Goal: Task Accomplishment & Management: Use online tool/utility

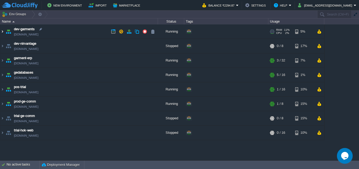
click at [2, 32] on img at bounding box center [2, 31] width 4 height 14
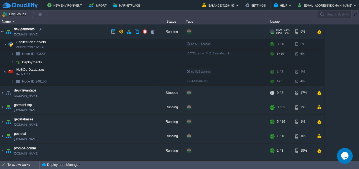
click at [2, 32] on img at bounding box center [2, 31] width 4 height 14
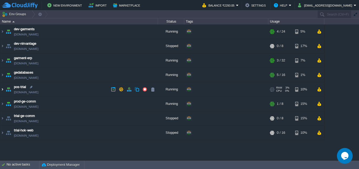
click at [2, 89] on img at bounding box center [2, 89] width 4 height 14
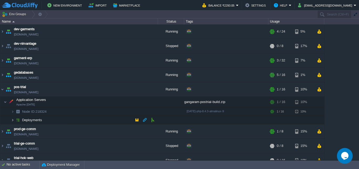
click at [12, 120] on img at bounding box center [12, 120] width 3 height 8
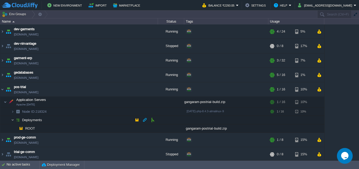
drag, startPoint x: 12, startPoint y: 120, endPoint x: 7, endPoint y: 107, distance: 14.3
click at [12, 120] on img at bounding box center [12, 120] width 3 height 8
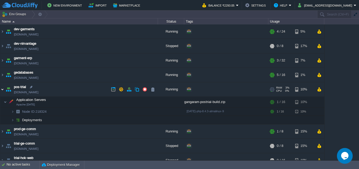
click at [3, 90] on img at bounding box center [2, 89] width 4 height 14
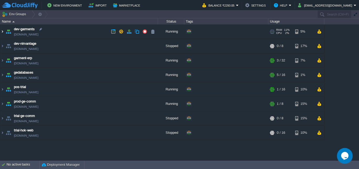
click at [3, 32] on img at bounding box center [2, 31] width 4 height 14
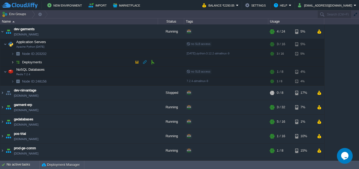
drag, startPoint x: 12, startPoint y: 64, endPoint x: 14, endPoint y: 63, distance: 2.8
click at [12, 63] on img at bounding box center [12, 62] width 3 height 8
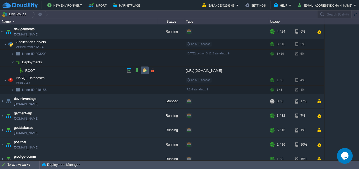
click at [144, 69] on button "button" at bounding box center [145, 70] width 5 height 5
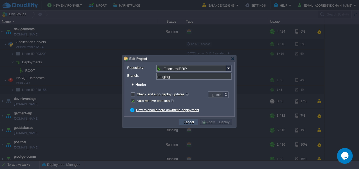
click at [190, 123] on button "Cancel" at bounding box center [189, 122] width 14 height 5
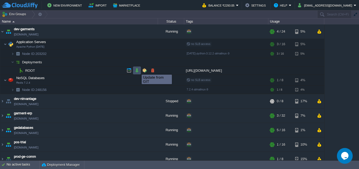
click at [137, 70] on button "button" at bounding box center [137, 70] width 5 height 5
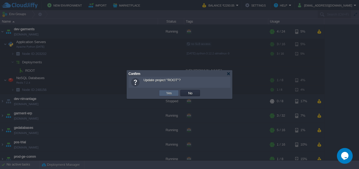
click at [171, 93] on button "Yes" at bounding box center [169, 93] width 9 height 5
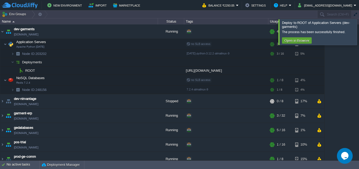
click at [359, 36] on div at bounding box center [366, 32] width 0 height 26
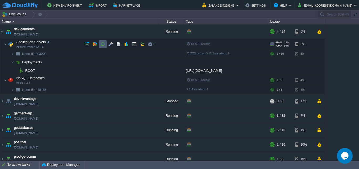
click at [102, 44] on button "button" at bounding box center [102, 44] width 5 height 5
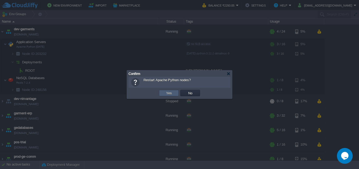
click at [161, 90] on td "Yes" at bounding box center [169, 93] width 20 height 6
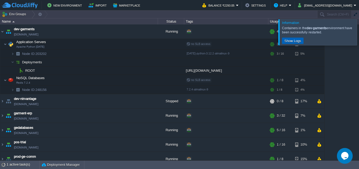
click at [297, 41] on button "Show Logs" at bounding box center [293, 40] width 20 height 5
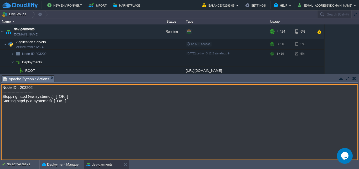
click at [353, 78] on button "button" at bounding box center [355, 78] width 4 height 5
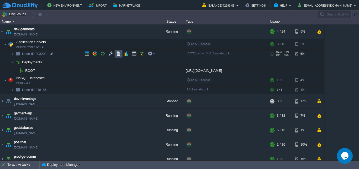
click at [119, 53] on button "button" at bounding box center [118, 53] width 5 height 5
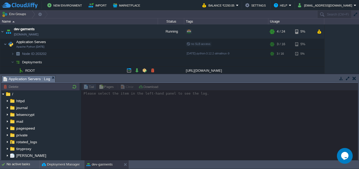
scroll to position [25, 0]
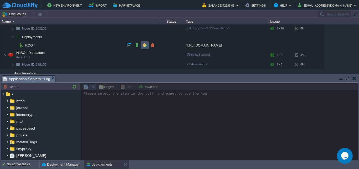
click at [145, 44] on button "button" at bounding box center [145, 45] width 5 height 5
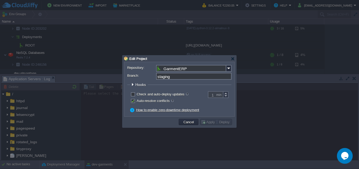
click at [140, 85] on span "Hooks" at bounding box center [141, 85] width 12 height 4
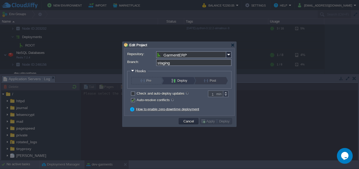
click at [215, 81] on button "Post" at bounding box center [213, 80] width 18 height 7
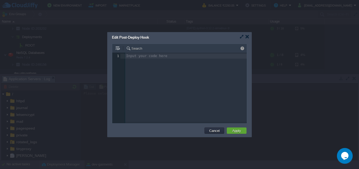
scroll to position [2, 0]
type textarea "python manage.oy"
type textarea "py"
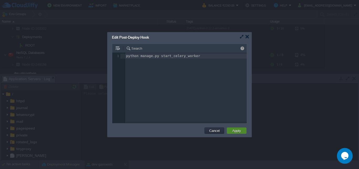
click at [237, 130] on button "Apply" at bounding box center [237, 130] width 12 height 5
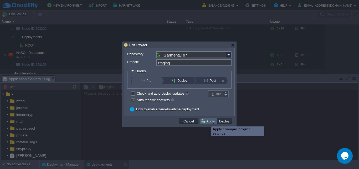
click at [208, 122] on button "Apply" at bounding box center [209, 121] width 16 height 5
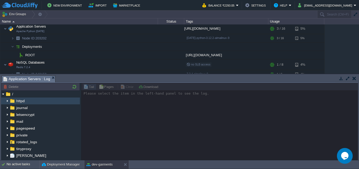
click at [6, 100] on img at bounding box center [7, 101] width 4 height 7
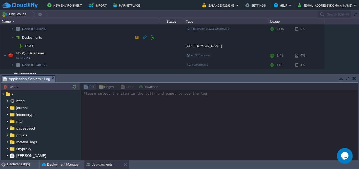
scroll to position [16, 0]
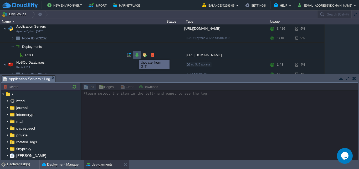
click at [136, 55] on button "button" at bounding box center [137, 55] width 5 height 5
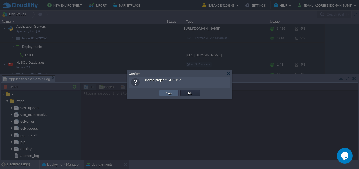
click at [168, 92] on button "Yes" at bounding box center [169, 93] width 9 height 5
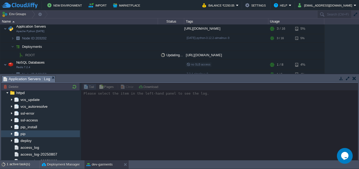
scroll to position [0, 0]
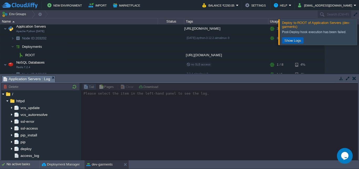
click at [295, 39] on button "Show Logs" at bounding box center [293, 40] width 20 height 5
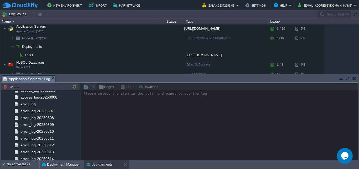
scroll to position [260, 0]
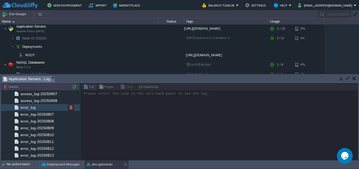
click at [33, 107] on span "error_log" at bounding box center [27, 107] width 17 height 5
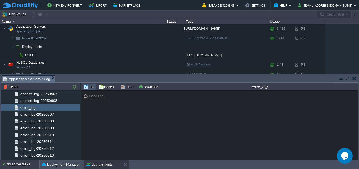
click at [18, 161] on div "No active tasks" at bounding box center [23, 164] width 33 height 8
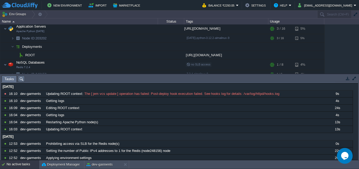
click at [347, 77] on button "button" at bounding box center [348, 78] width 5 height 5
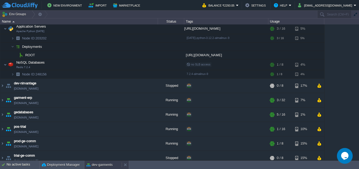
click at [105, 161] on div "dev-garments" at bounding box center [102, 165] width 37 height 8
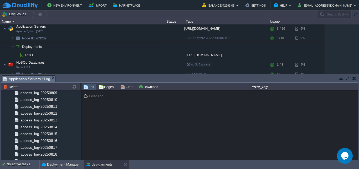
scroll to position [0, 0]
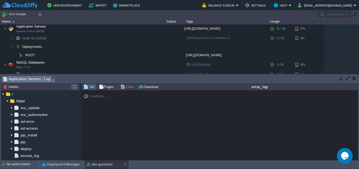
click at [75, 86] on button "button" at bounding box center [74, 86] width 6 height 5
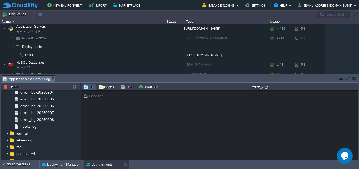
scroll to position [454, 0]
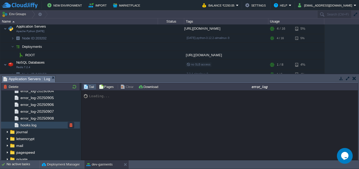
click at [32, 124] on span "hooks.log" at bounding box center [28, 125] width 18 height 5
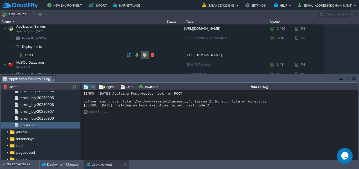
click at [145, 55] on button "button" at bounding box center [145, 55] width 5 height 5
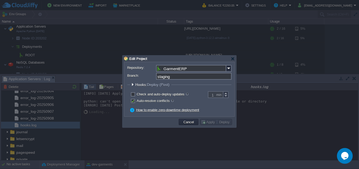
click at [149, 86] on span "Deploy (Post)" at bounding box center [158, 85] width 23 height 4
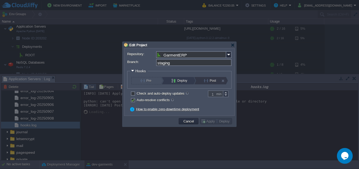
click at [215, 82] on button "Post" at bounding box center [213, 80] width 18 height 7
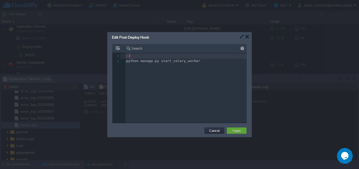
scroll to position [0, 6]
paste textarea "R"
type textarea "cd ROOT/"
click at [237, 129] on button "Apply" at bounding box center [237, 130] width 12 height 5
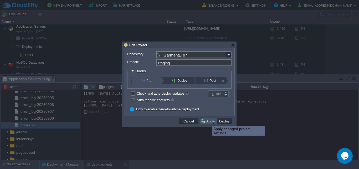
click at [210, 121] on button "Apply" at bounding box center [209, 121] width 16 height 5
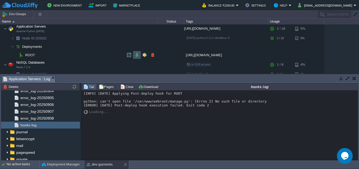
click at [136, 54] on button "button" at bounding box center [137, 55] width 5 height 5
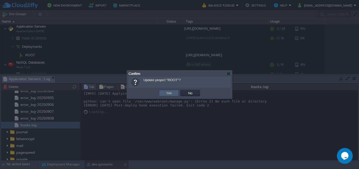
click at [171, 93] on button "Yes" at bounding box center [169, 93] width 9 height 5
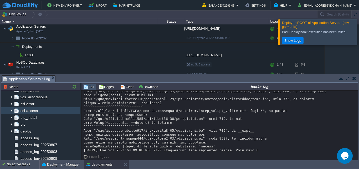
scroll to position [25, 0]
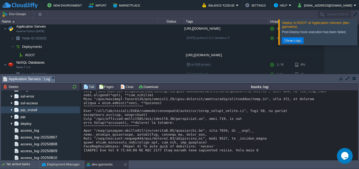
click at [20, 110] on span "pip_install" at bounding box center [28, 110] width 18 height 5
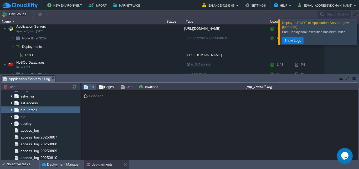
click at [359, 31] on div at bounding box center [366, 32] width 0 height 26
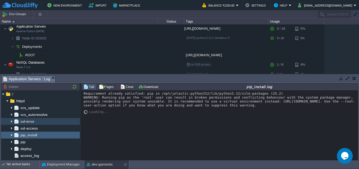
click at [30, 119] on div "ssl-error" at bounding box center [40, 121] width 79 height 7
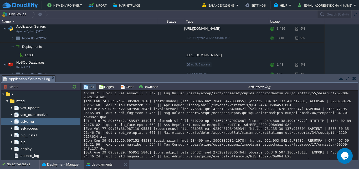
scroll to position [1486, 0]
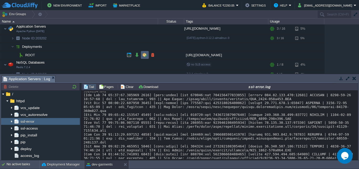
click at [145, 54] on button "button" at bounding box center [145, 55] width 5 height 5
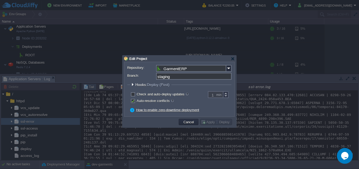
click at [155, 87] on span "Deploy (Post)" at bounding box center [158, 85] width 23 height 4
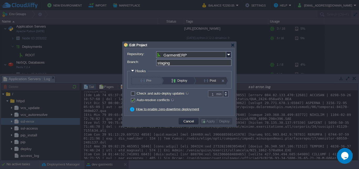
click at [216, 83] on button "Post" at bounding box center [213, 80] width 18 height 7
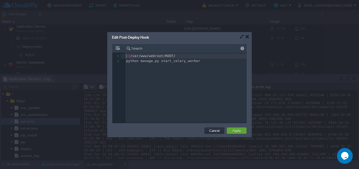
scroll to position [2, 0]
click at [198, 73] on div "2 1 cd /var/www/webroot/ROOT/ 2 python manage.py start_celery_worker" at bounding box center [183, 92] width 143 height 79
type textarea "python manage.py start_celery_worker"
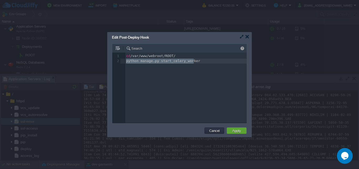
click at [198, 73] on div "x 1 cd /var/www/webroot/ROOT/ 2 python manage.py start_celery_worker" at bounding box center [183, 92] width 143 height 79
type textarea "cd /var/www/webroot/ROOT/ python manage.py start_celery_worker"
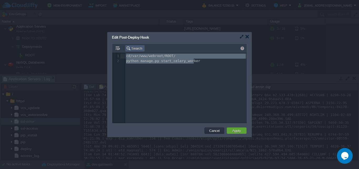
drag, startPoint x: 209, startPoint y: 72, endPoint x: 107, endPoint y: 49, distance: 104.3
click at [107, 49] on body "New Environment Import Marketplace Bonus ₹0.00 Upgrade Account Balance ₹2293.05…" at bounding box center [179, 84] width 359 height 169
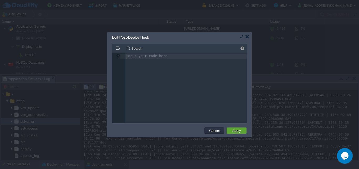
scroll to position [0, 0]
click at [239, 131] on button "Apply" at bounding box center [237, 130] width 12 height 5
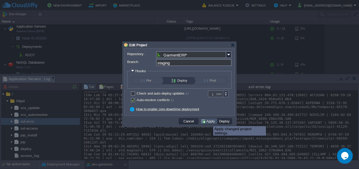
click at [209, 122] on button "Apply" at bounding box center [209, 121] width 16 height 5
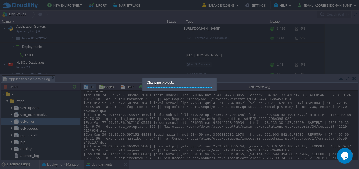
click at [356, 79] on div at bounding box center [179, 84] width 359 height 169
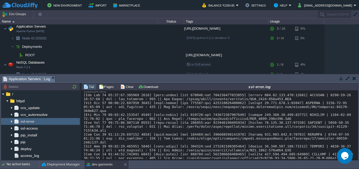
click at [355, 79] on button "button" at bounding box center [355, 78] width 4 height 5
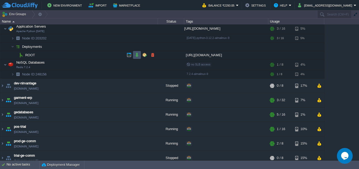
click at [138, 54] on button "button" at bounding box center [137, 55] width 5 height 5
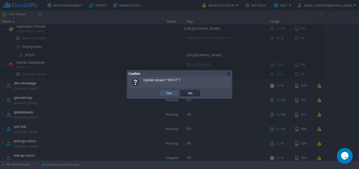
click at [168, 92] on button "Yes" at bounding box center [169, 93] width 9 height 5
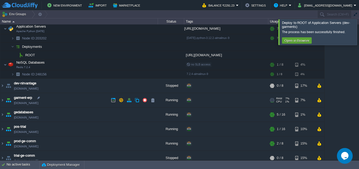
scroll to position [35, 0]
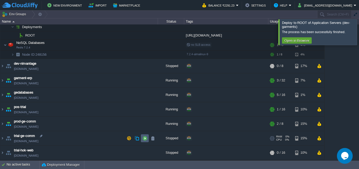
click at [145, 137] on button "button" at bounding box center [145, 138] width 5 height 5
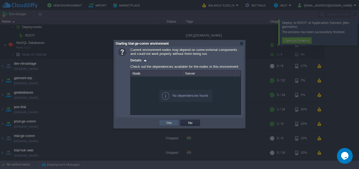
click at [170, 123] on button "Yes" at bounding box center [169, 122] width 9 height 5
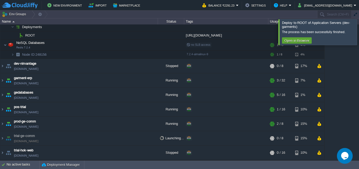
click at [359, 33] on div at bounding box center [366, 32] width 0 height 26
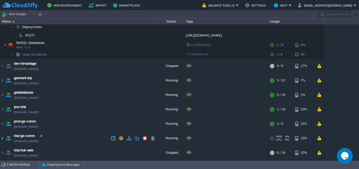
drag, startPoint x: 3, startPoint y: 138, endPoint x: 18, endPoint y: 140, distance: 15.9
click at [2, 138] on img at bounding box center [2, 138] width 4 height 14
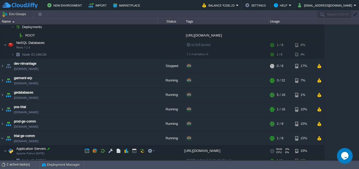
scroll to position [63, 0]
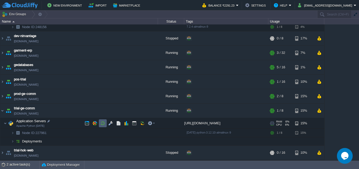
click at [103, 125] on button "button" at bounding box center [102, 123] width 5 height 5
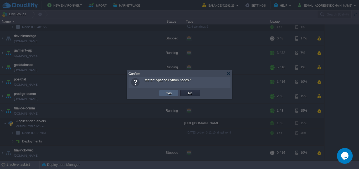
click at [173, 92] on button "Yes" at bounding box center [169, 93] width 9 height 5
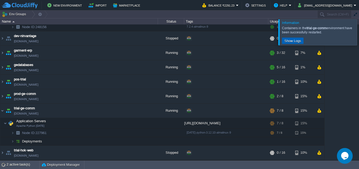
click at [291, 42] on button "Show Logs" at bounding box center [293, 40] width 20 height 5
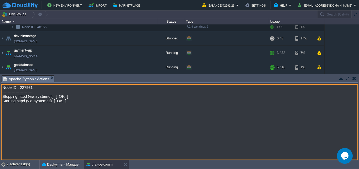
click at [355, 78] on button "button" at bounding box center [355, 78] width 4 height 5
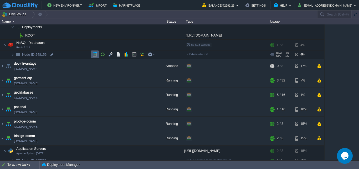
scroll to position [0, 0]
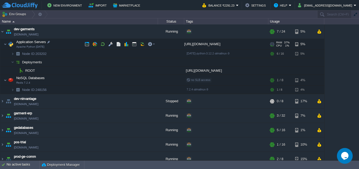
click at [3, 44] on img at bounding box center [1, 41] width 3 height 5
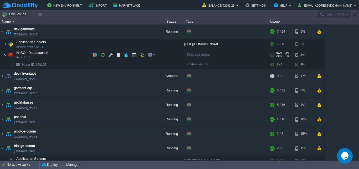
click at [5, 56] on img at bounding box center [5, 55] width 3 height 11
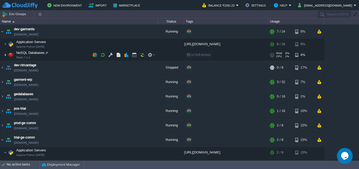
click at [5, 55] on img at bounding box center [5, 55] width 3 height 11
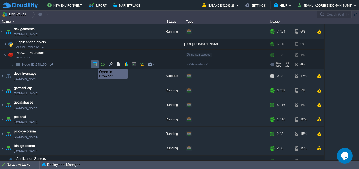
click at [94, 64] on button "button" at bounding box center [95, 64] width 5 height 5
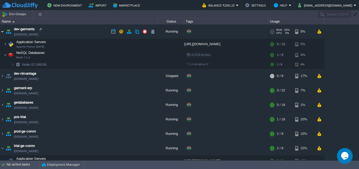
click at [3, 31] on img at bounding box center [2, 31] width 4 height 14
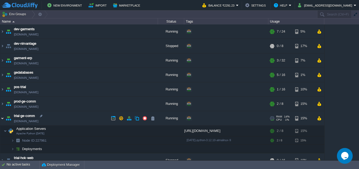
click at [3, 118] on img at bounding box center [2, 118] width 4 height 14
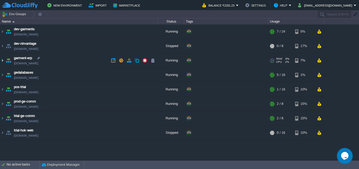
click at [2, 60] on img at bounding box center [2, 60] width 4 height 14
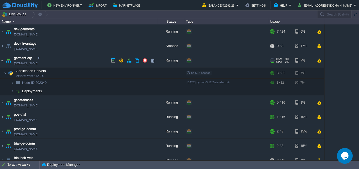
click at [2, 60] on img at bounding box center [2, 60] width 4 height 14
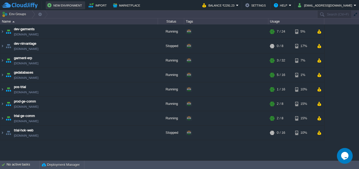
click at [64, 3] on button "New Environment" at bounding box center [65, 5] width 36 height 6
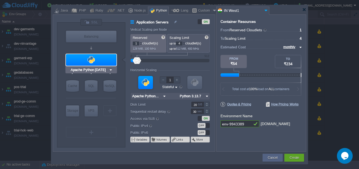
click at [110, 69] on img at bounding box center [111, 69] width 4 height 5
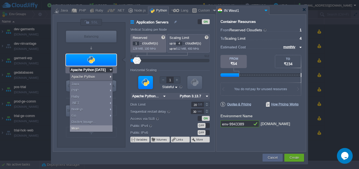
click at [95, 128] on div "More..." at bounding box center [91, 128] width 43 height 6
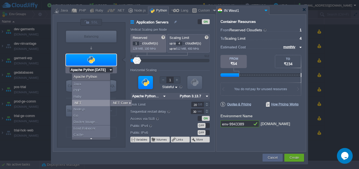
click at [62, 127] on div "VM Balancing VM Application Servers VM Cache VM SQL VM NoSQL VM Storage VM VPS …" at bounding box center [91, 85] width 68 height 125
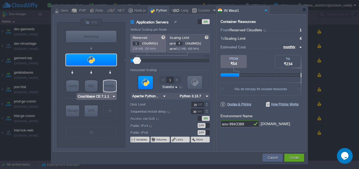
click at [114, 96] on img at bounding box center [114, 96] width 4 height 5
click at [92, 66] on div at bounding box center [91, 60] width 52 height 13
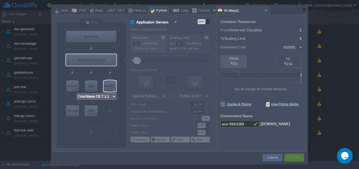
click at [115, 97] on img at bounding box center [114, 96] width 4 height 5
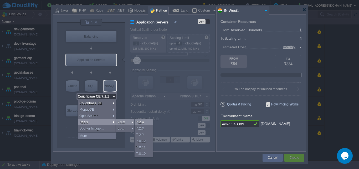
click at [145, 123] on div "7.2.4" at bounding box center [144, 122] width 18 height 6
type input "Redis 7.2.4"
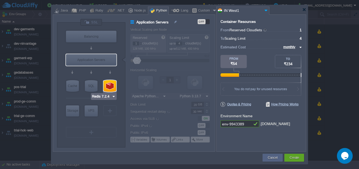
click at [111, 87] on div at bounding box center [110, 86] width 13 height 12
type input "NoSQL Databases"
type input "Redis 7.2.4"
type input "7.2.4-almalinux-9"
type input "Stateless"
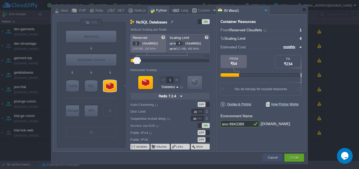
click at [274, 157] on button "Cancel" at bounding box center [273, 157] width 10 height 5
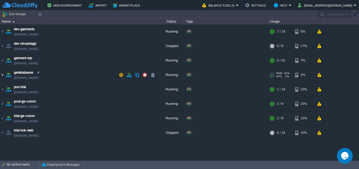
click at [3, 75] on img at bounding box center [2, 75] width 4 height 14
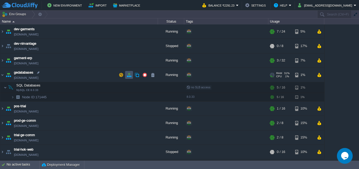
click at [129, 74] on button "button" at bounding box center [129, 75] width 5 height 5
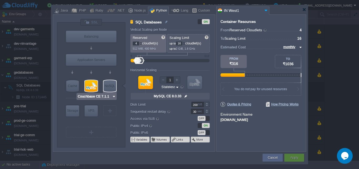
click at [110, 85] on div "NoSQL" at bounding box center [110, 86] width 13 height 12
type input "NoSQL Databases"
type input "12"
type input "Couchbase CE 7.1.1"
type input "7.1.1"
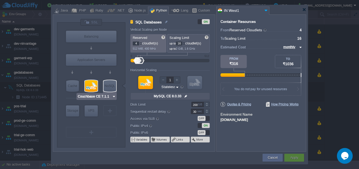
type input "20"
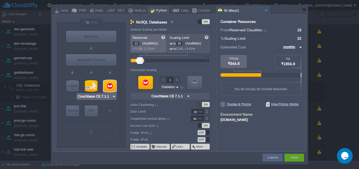
click at [113, 96] on img at bounding box center [114, 96] width 4 height 5
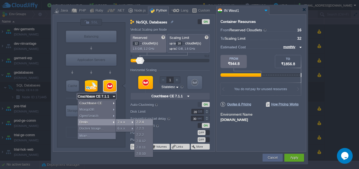
click at [140, 122] on div "7.2.4" at bounding box center [144, 122] width 18 height 6
type input "1"
type input "4"
type input "Redis 7.2.4"
type input "7.2.4-almalinux-9"
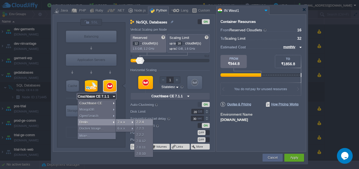
type input "Redis 7.2.4"
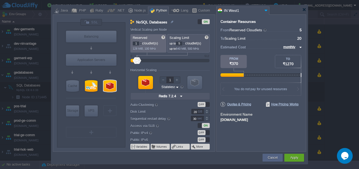
click at [185, 42] on div at bounding box center [184, 43] width 3 height 2
type input "8"
click at [185, 42] on div at bounding box center [184, 43] width 3 height 2
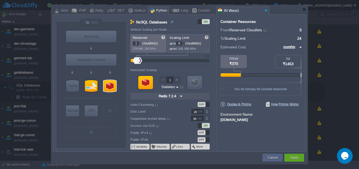
click at [208, 134] on div "OFF" at bounding box center [204, 132] width 12 height 5
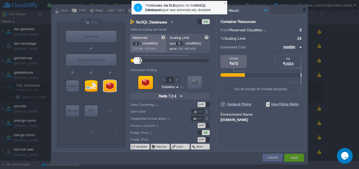
click at [292, 156] on button "Apply" at bounding box center [294, 157] width 8 height 5
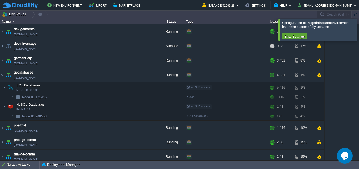
click at [359, 31] on div at bounding box center [366, 29] width 0 height 21
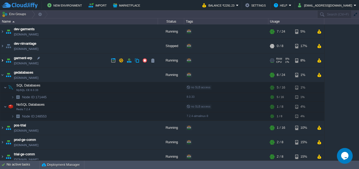
click at [2, 60] on img at bounding box center [2, 60] width 4 height 14
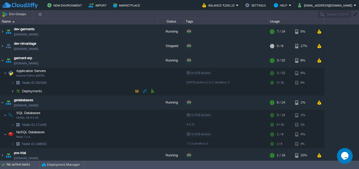
click at [12, 90] on img at bounding box center [12, 91] width 3 height 8
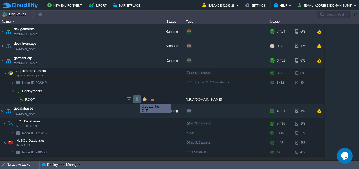
click at [136, 99] on button "button" at bounding box center [137, 99] width 5 height 5
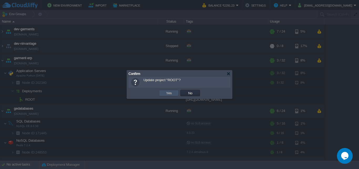
click at [166, 93] on button "Yes" at bounding box center [169, 93] width 9 height 5
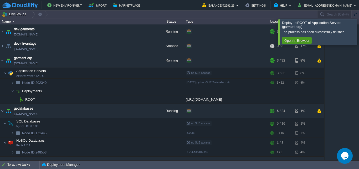
click at [303, 41] on button "Open in Browser" at bounding box center [297, 40] width 28 height 5
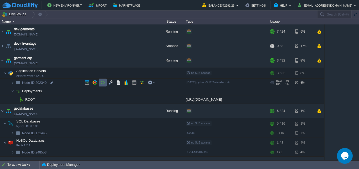
click at [103, 82] on button "button" at bounding box center [102, 82] width 5 height 5
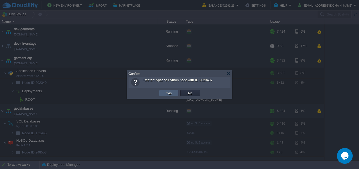
click at [166, 92] on button "Yes" at bounding box center [169, 93] width 9 height 5
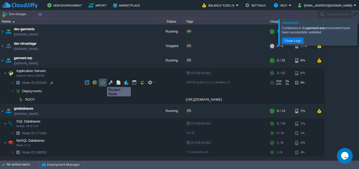
click at [103, 82] on button "button" at bounding box center [102, 82] width 5 height 5
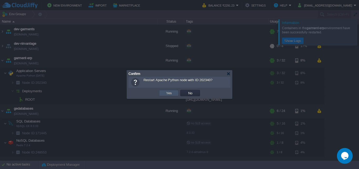
click at [172, 94] on button "Yes" at bounding box center [169, 93] width 9 height 5
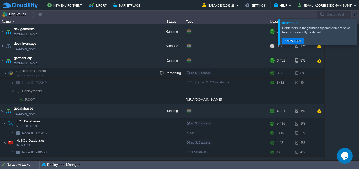
click at [359, 32] on div at bounding box center [366, 32] width 0 height 26
click at [298, 41] on button "Show Logs" at bounding box center [293, 40] width 20 height 5
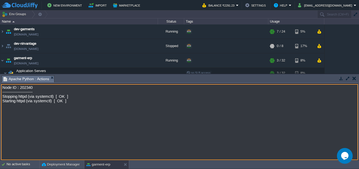
click at [354, 79] on button "button" at bounding box center [355, 78] width 4 height 5
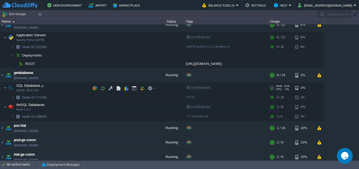
scroll to position [50, 0]
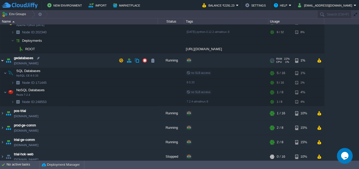
click at [2, 60] on img at bounding box center [2, 60] width 4 height 14
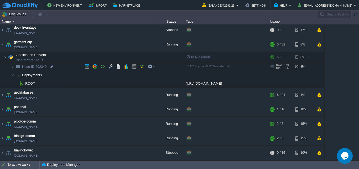
scroll to position [0, 0]
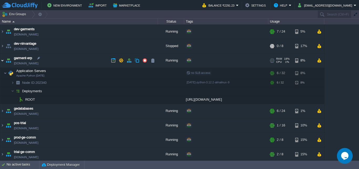
click at [2, 59] on img at bounding box center [2, 60] width 4 height 14
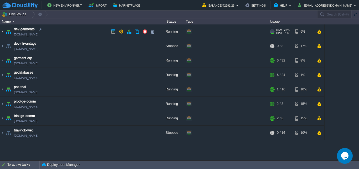
click at [3, 31] on img at bounding box center [2, 31] width 4 height 14
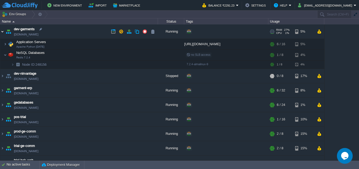
click at [3, 31] on img at bounding box center [2, 31] width 4 height 14
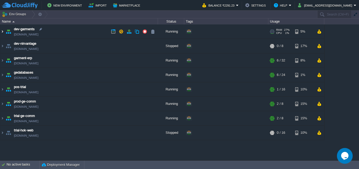
click at [2, 32] on img at bounding box center [2, 31] width 4 height 14
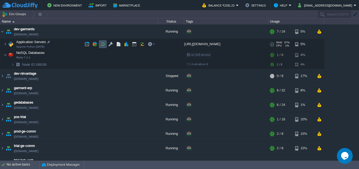
click at [103, 43] on button "button" at bounding box center [102, 44] width 5 height 5
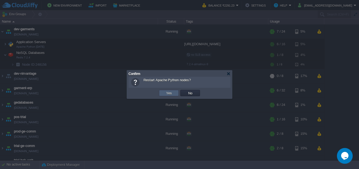
click at [171, 94] on button "Yes" at bounding box center [169, 93] width 9 height 5
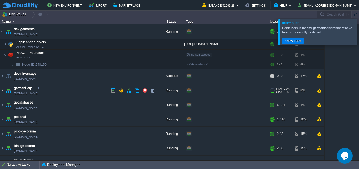
click at [2, 90] on img at bounding box center [2, 90] width 4 height 14
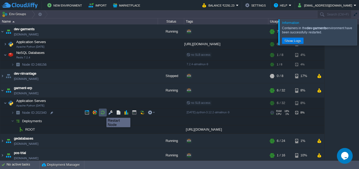
click at [103, 113] on button "button" at bounding box center [102, 112] width 5 height 5
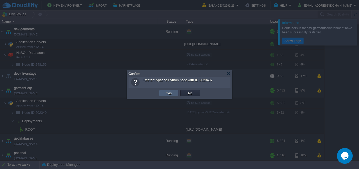
click at [169, 92] on button "Yes" at bounding box center [169, 93] width 9 height 5
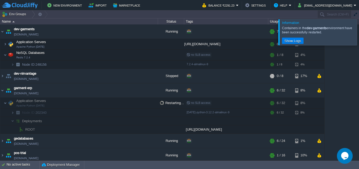
click at [359, 33] on div at bounding box center [366, 32] width 0 height 26
click at [292, 41] on button "Show Logs" at bounding box center [293, 40] width 20 height 5
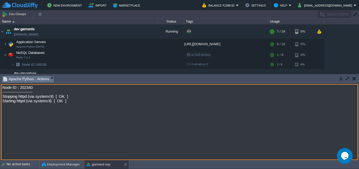
click at [354, 79] on button "button" at bounding box center [355, 78] width 4 height 5
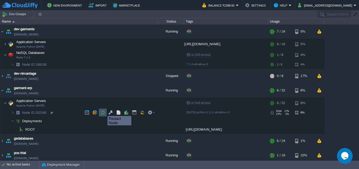
click at [104, 111] on button "button" at bounding box center [102, 112] width 5 height 5
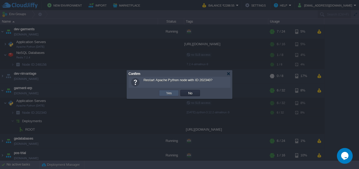
click at [173, 93] on button "Yes" at bounding box center [169, 93] width 9 height 5
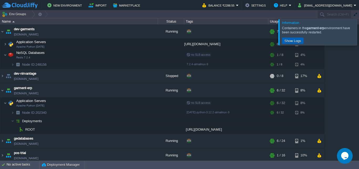
click at [293, 41] on button "Show Logs" at bounding box center [293, 40] width 20 height 5
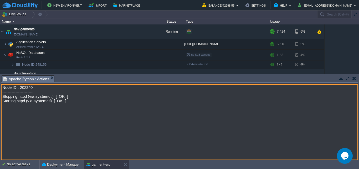
click at [355, 78] on button "button" at bounding box center [355, 78] width 4 height 5
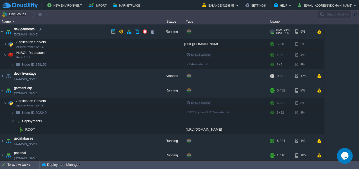
click at [2, 31] on img at bounding box center [2, 31] width 4 height 14
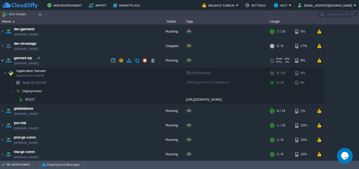
click at [2, 59] on img at bounding box center [2, 60] width 4 height 14
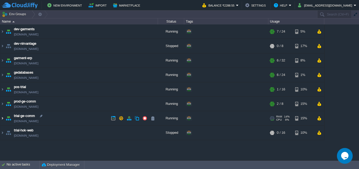
click at [2, 118] on img at bounding box center [2, 118] width 4 height 14
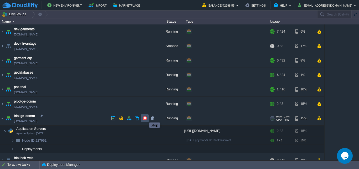
click at [145, 118] on button "button" at bounding box center [145, 118] width 5 height 5
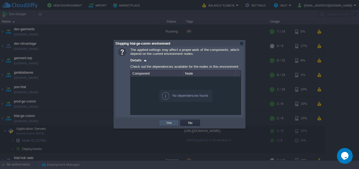
click at [168, 124] on button "Yes" at bounding box center [169, 122] width 9 height 5
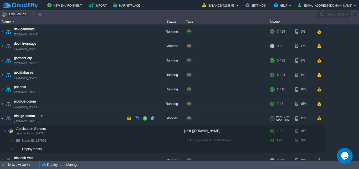
click at [3, 119] on img at bounding box center [2, 118] width 4 height 14
